Goal: Find specific page/section: Find specific page/section

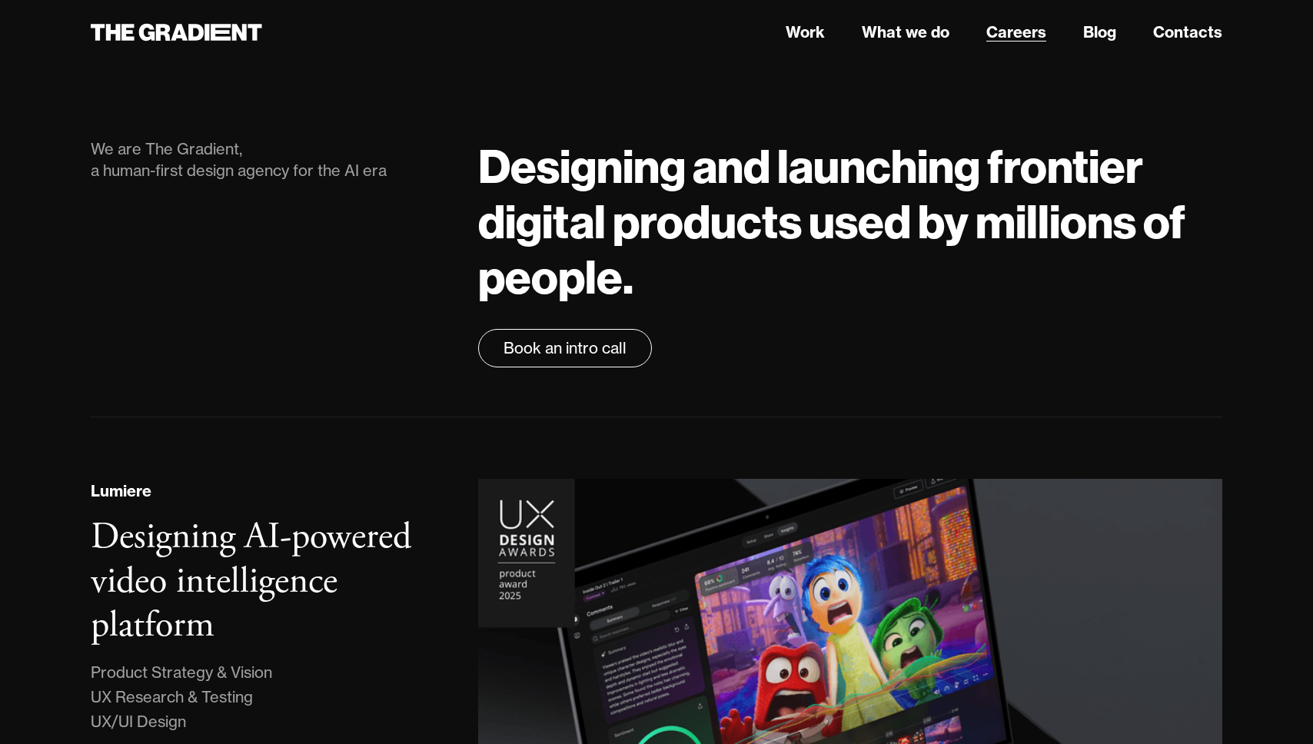
click at [1021, 35] on link "Careers" at bounding box center [1016, 32] width 60 height 23
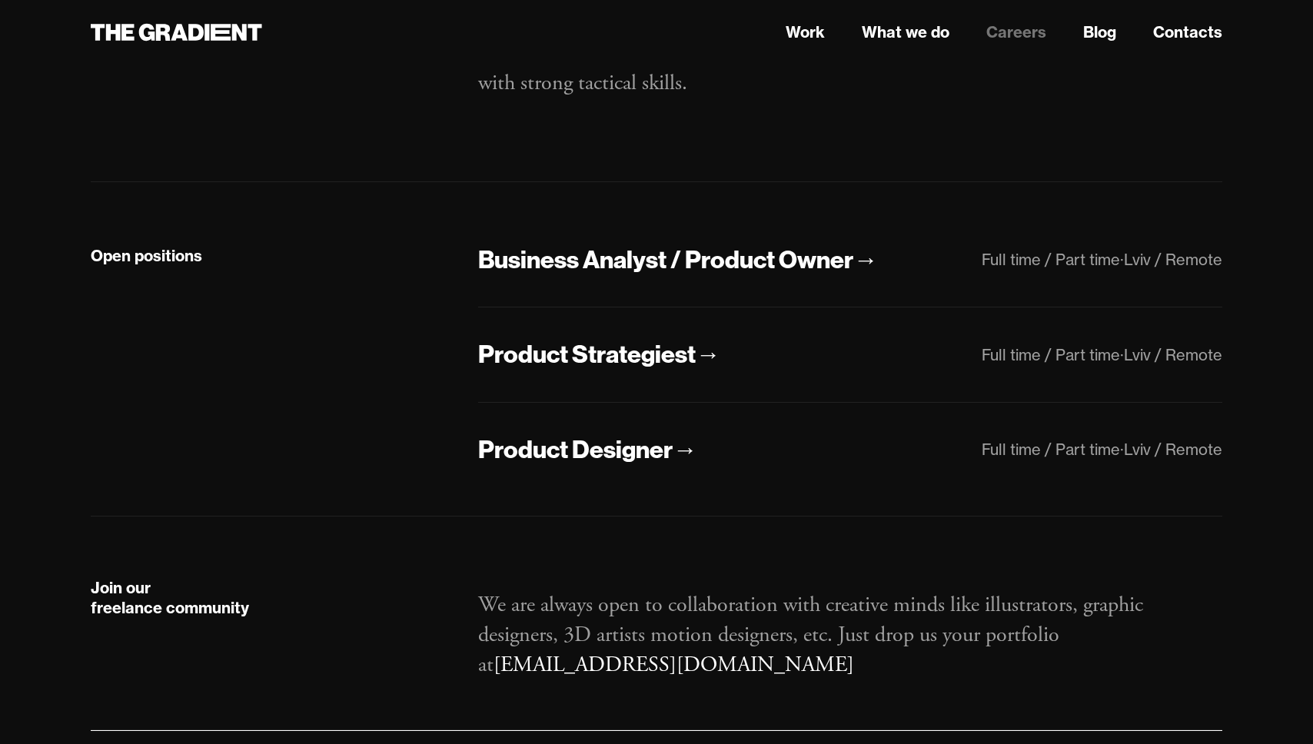
scroll to position [279, 0]
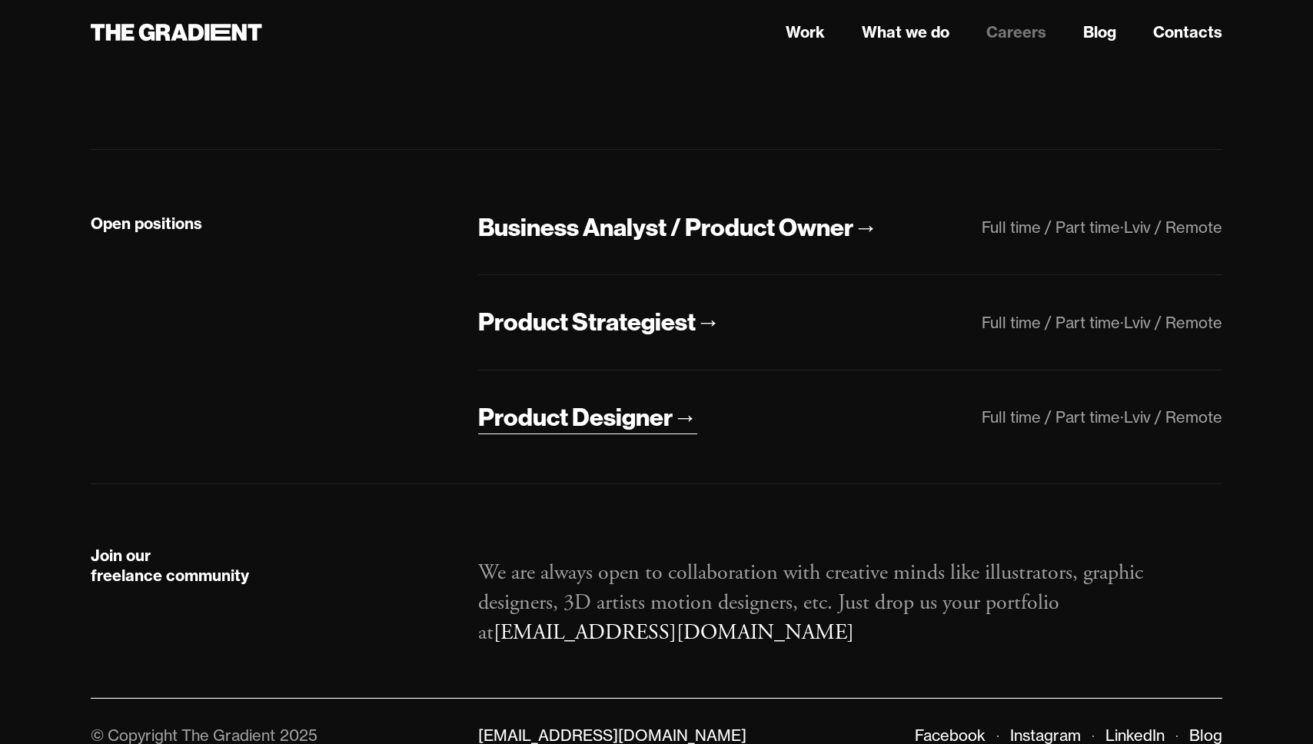
click at [590, 419] on div "Product Designer" at bounding box center [575, 417] width 194 height 32
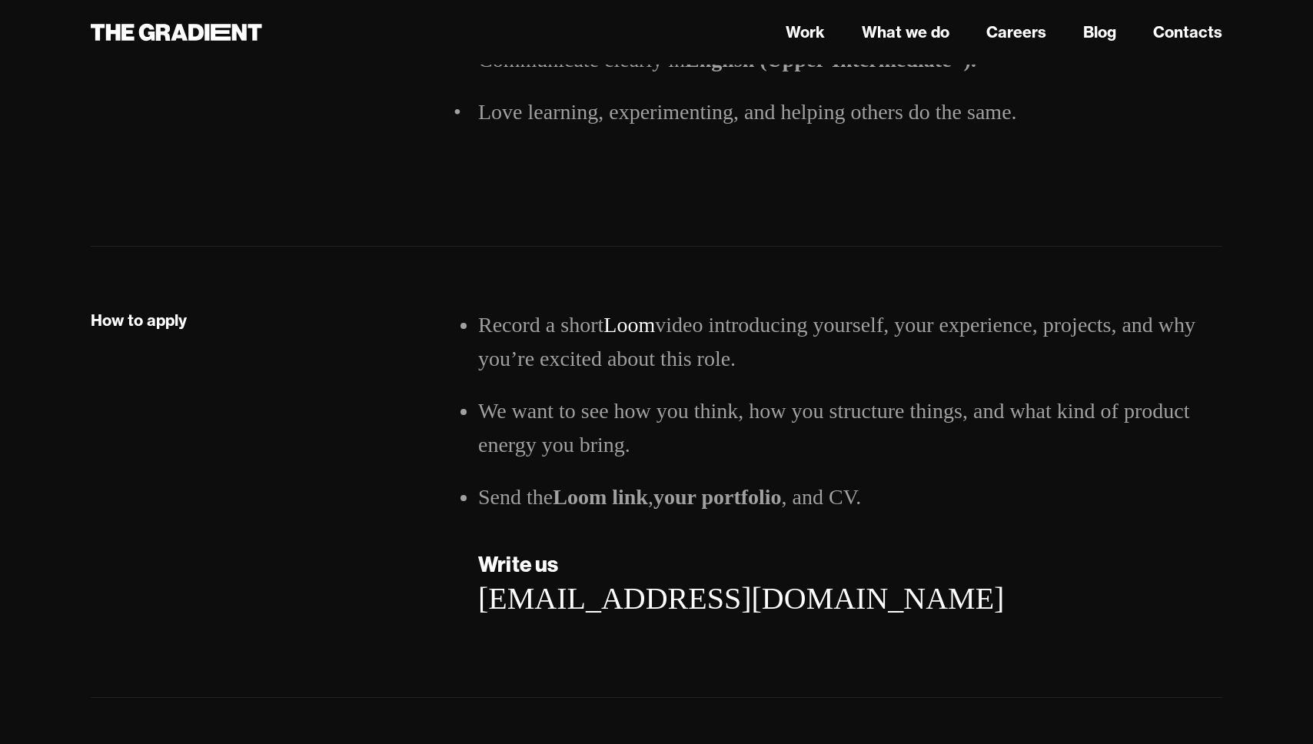
scroll to position [2257, 0]
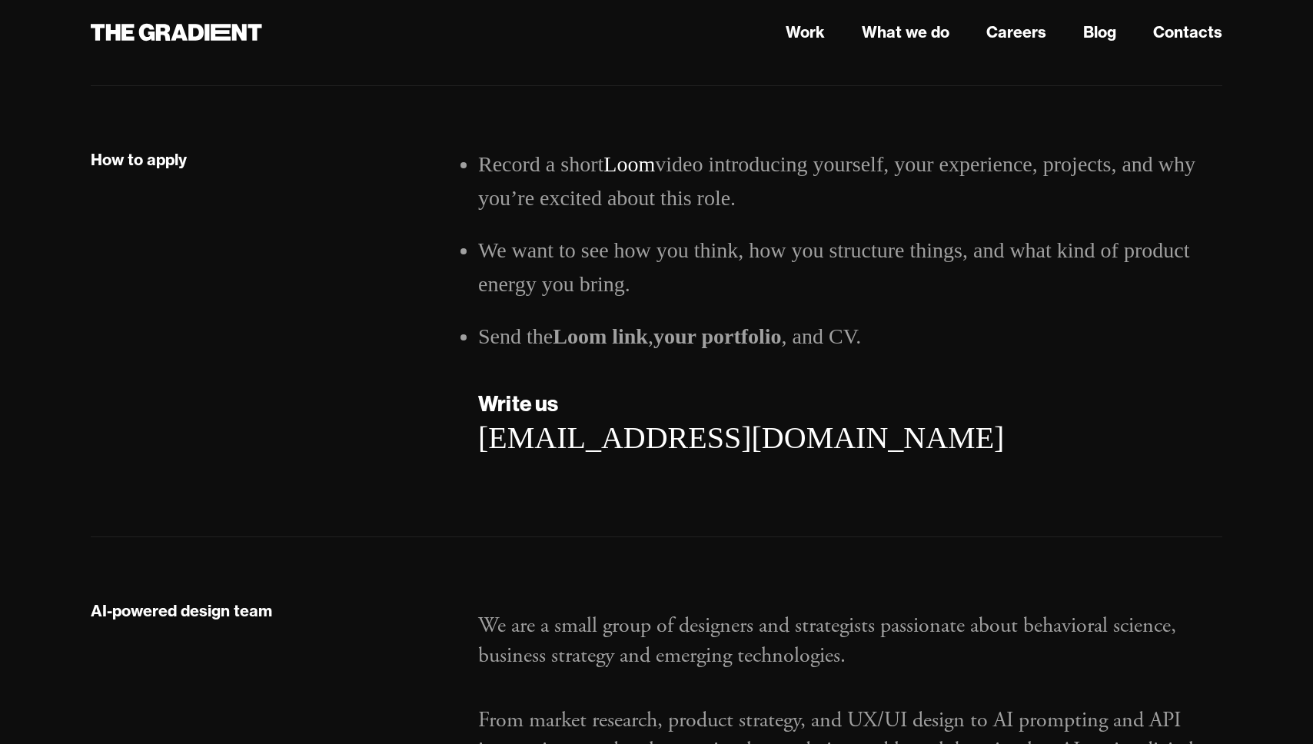
click at [749, 331] on strong "your portfolio" at bounding box center [717, 336] width 128 height 24
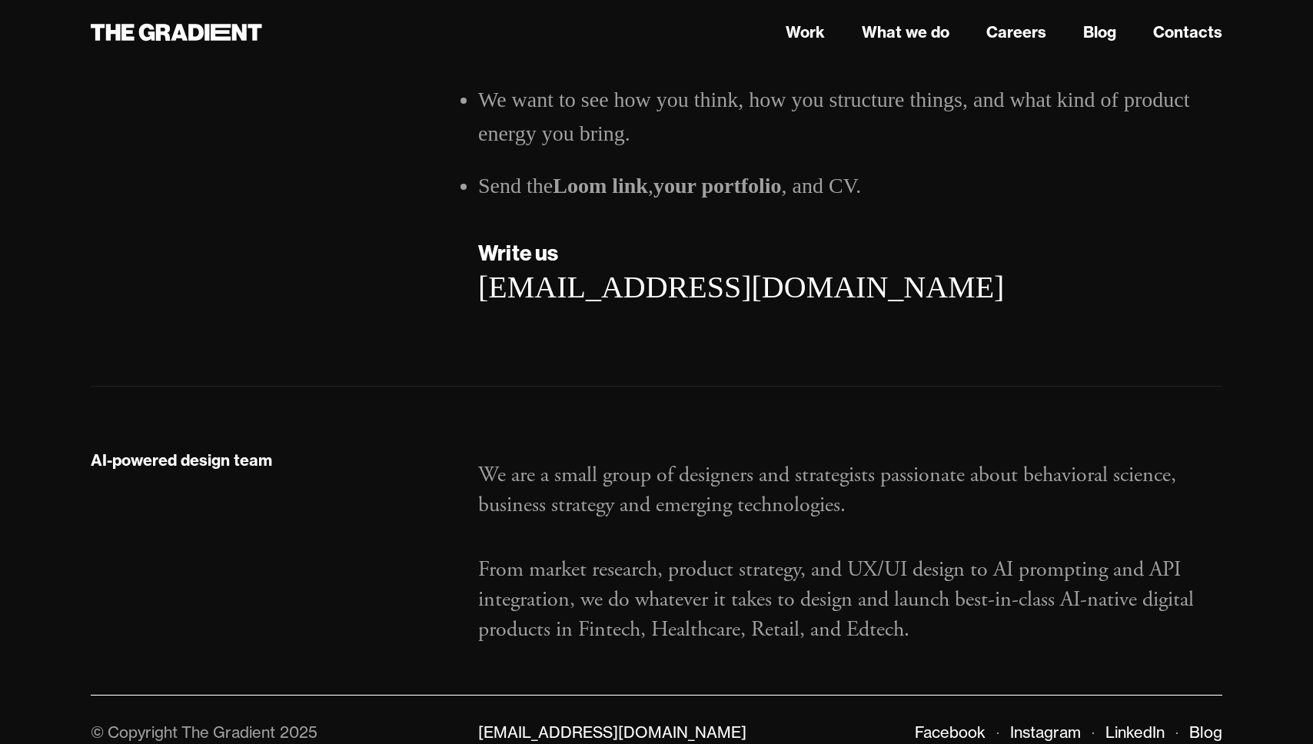
scroll to position [2433, 0]
